Goal: Task Accomplishment & Management: Use online tool/utility

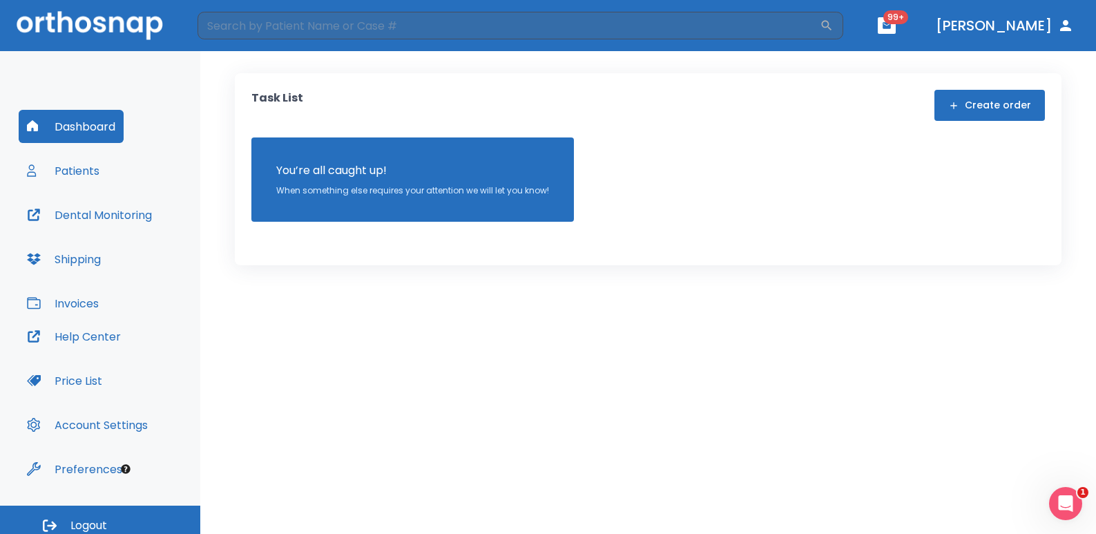
click at [95, 169] on button "Patients" at bounding box center [63, 170] width 89 height 33
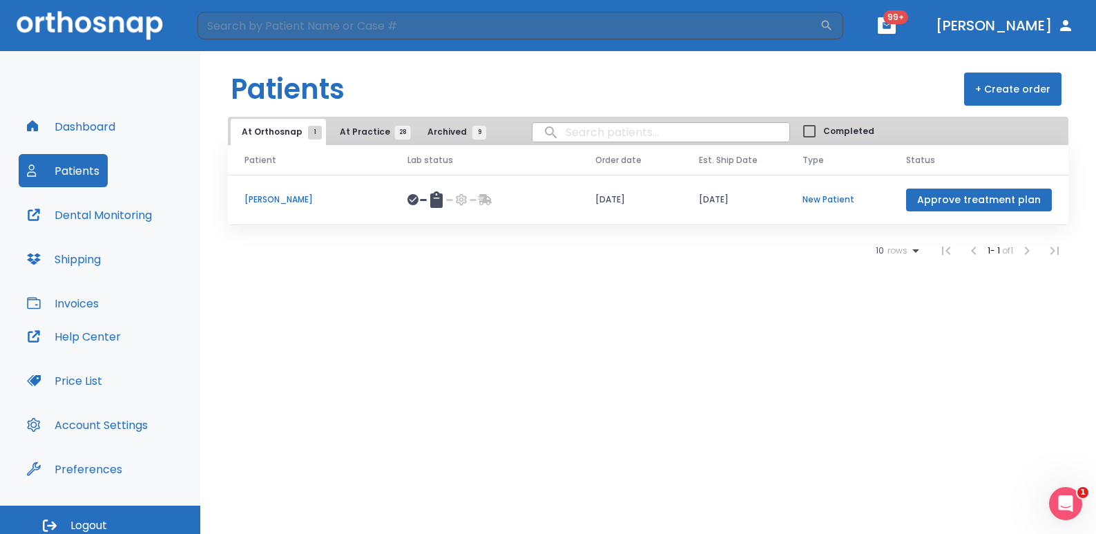
click at [591, 133] on input "search" at bounding box center [660, 132] width 257 height 27
type input "[PERSON_NAME]"
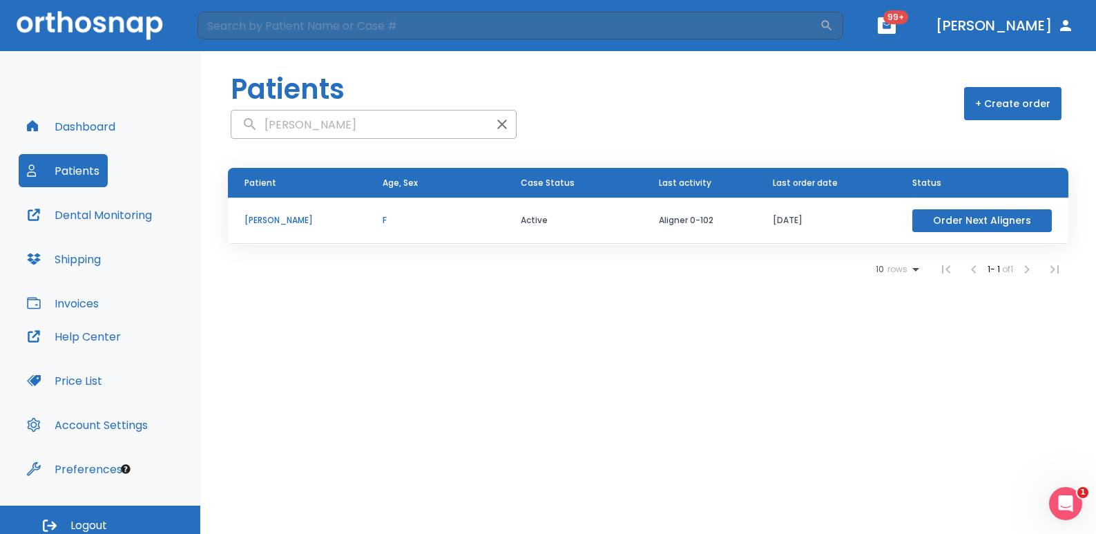
click at [957, 208] on td "Order Next Aligners" at bounding box center [982, 220] width 173 height 46
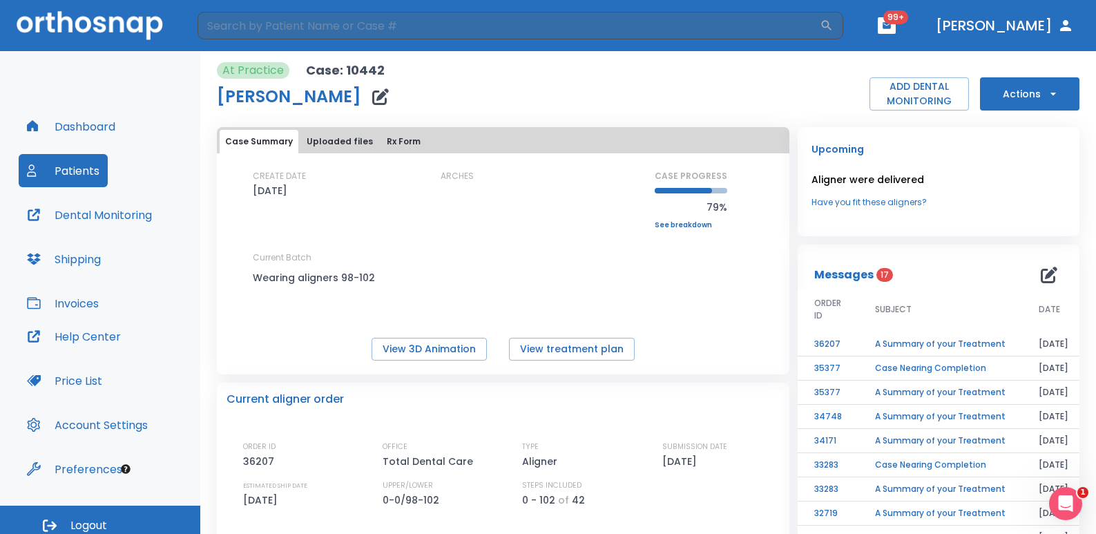
click at [1009, 90] on button "Actions" at bounding box center [1029, 93] width 99 height 33
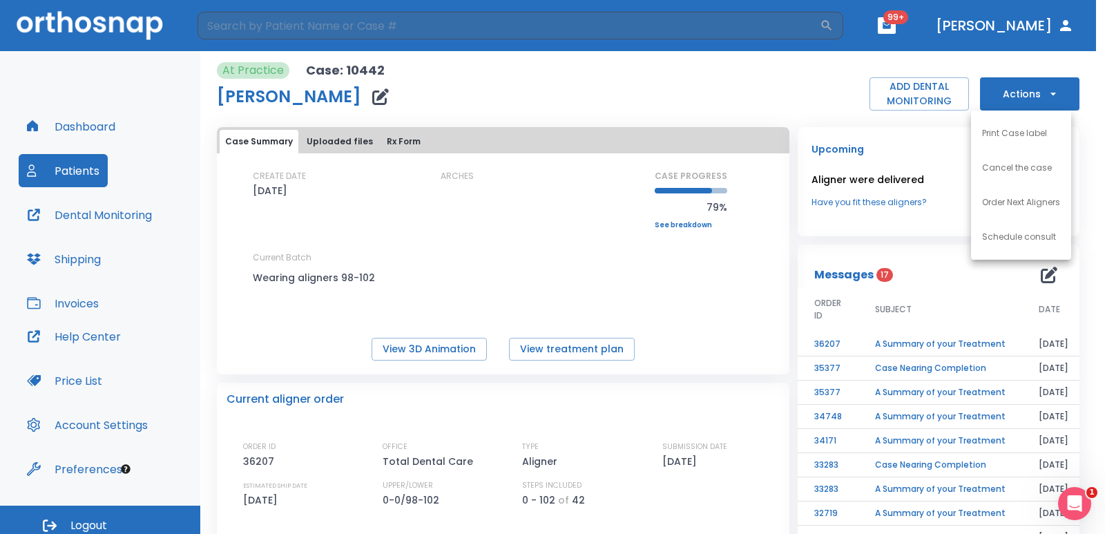
click at [1016, 211] on li "Order Next Aligners" at bounding box center [1021, 202] width 100 height 35
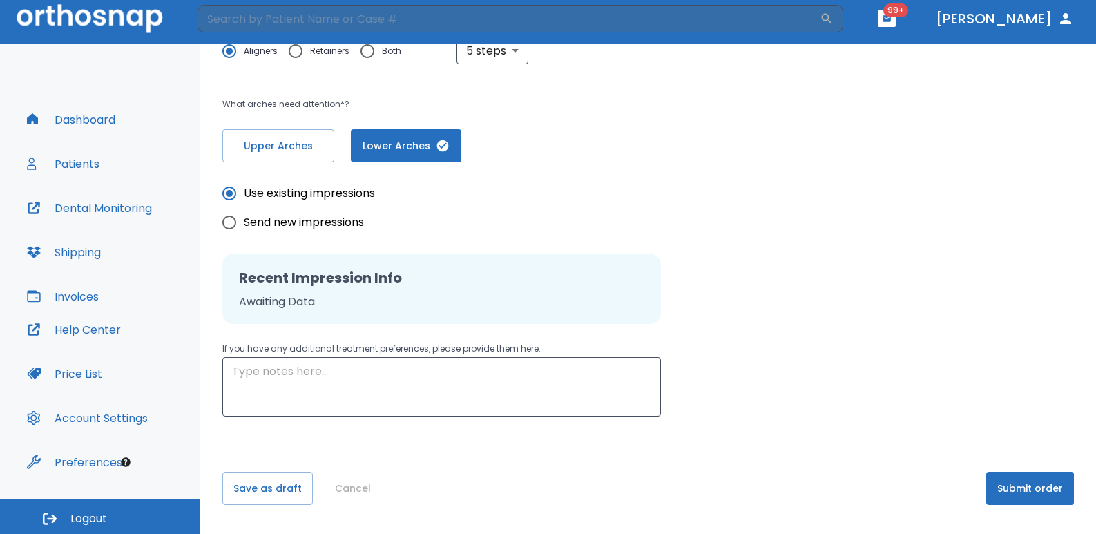
scroll to position [9, 0]
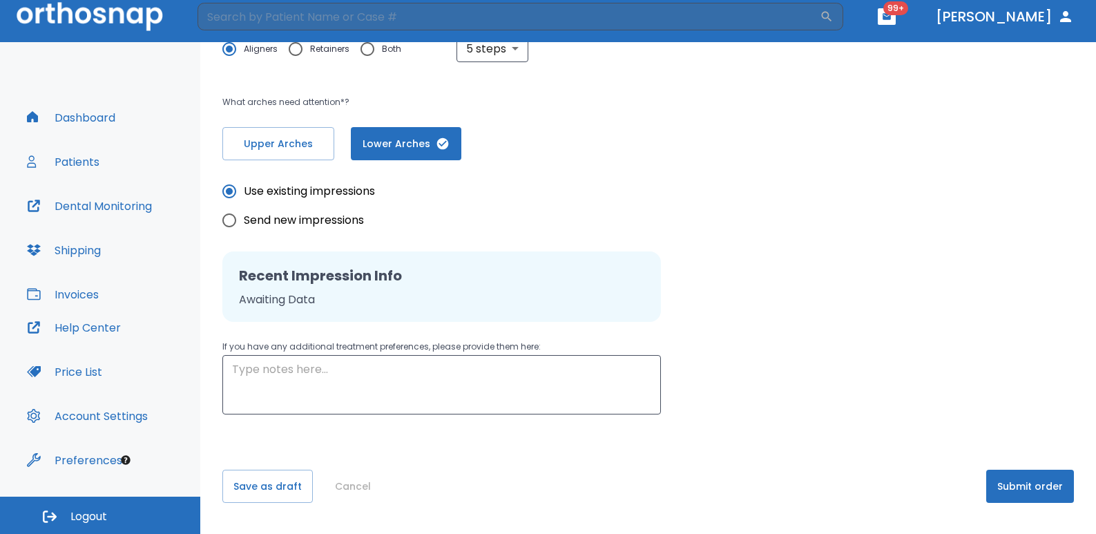
click at [1021, 481] on button "Submit order" at bounding box center [1030, 486] width 88 height 33
